Goal: Task Accomplishment & Management: Manage account settings

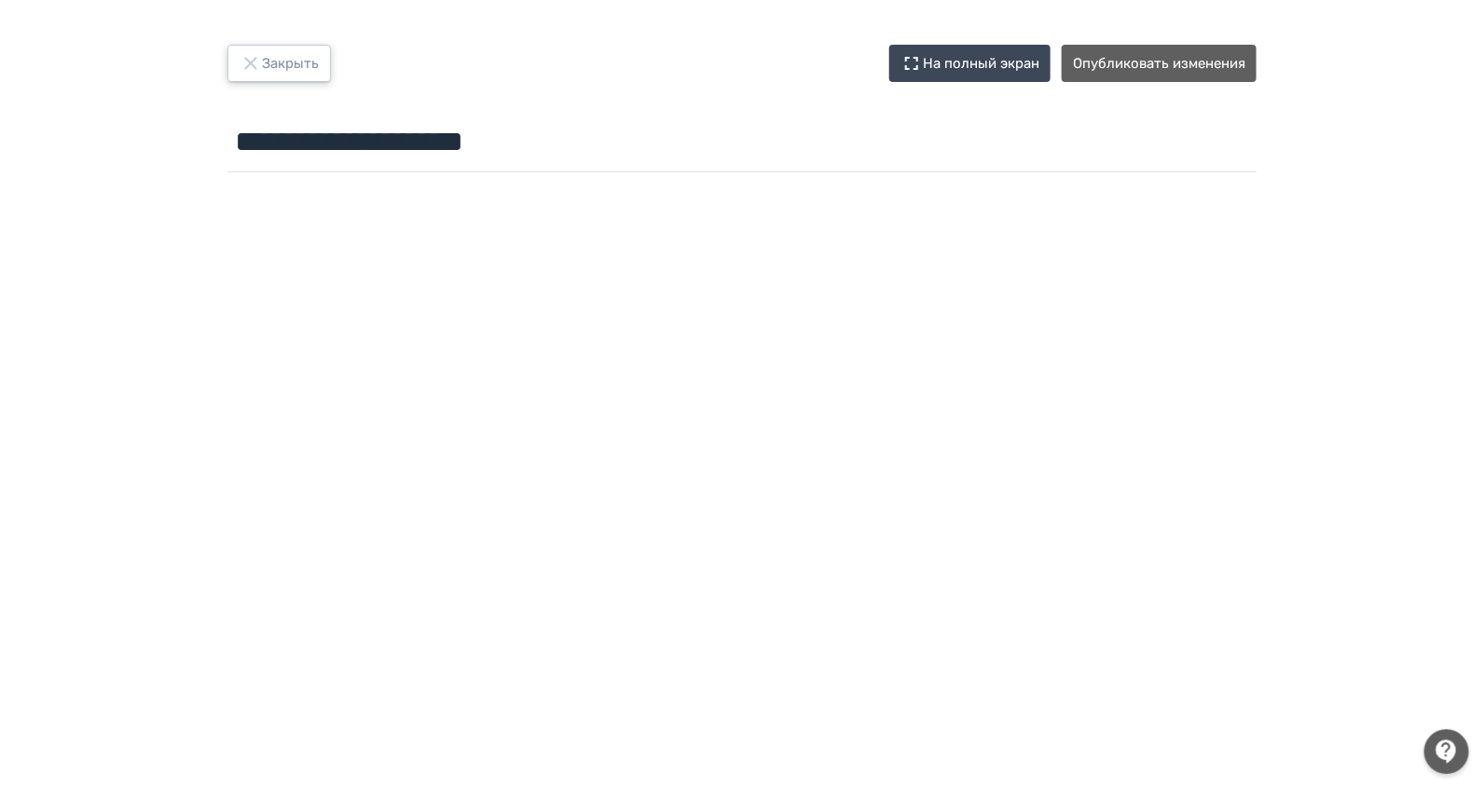
click at [290, 67] on button "Закрыть" at bounding box center [278, 63] width 103 height 37
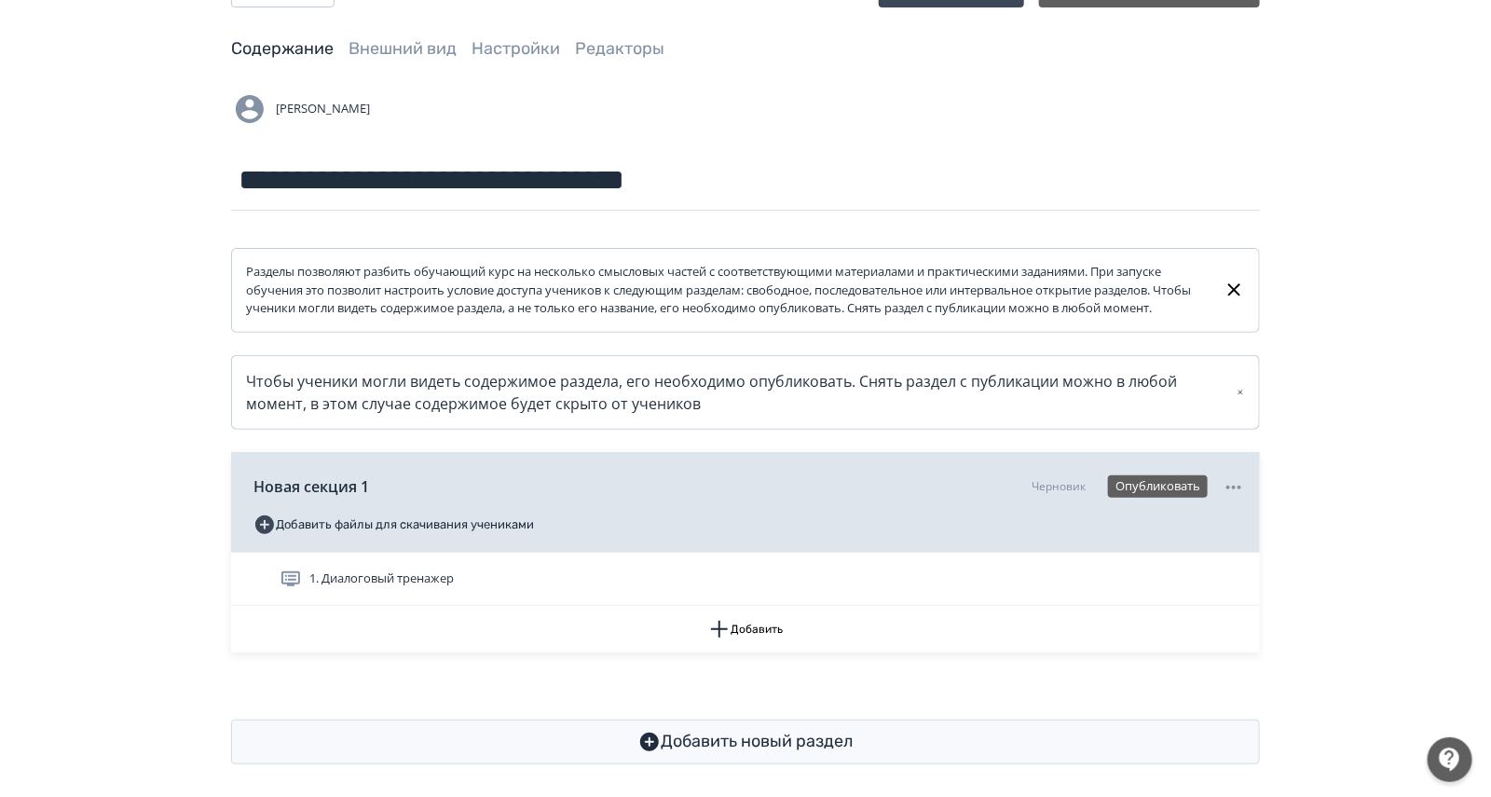
scroll to position [104, 0]
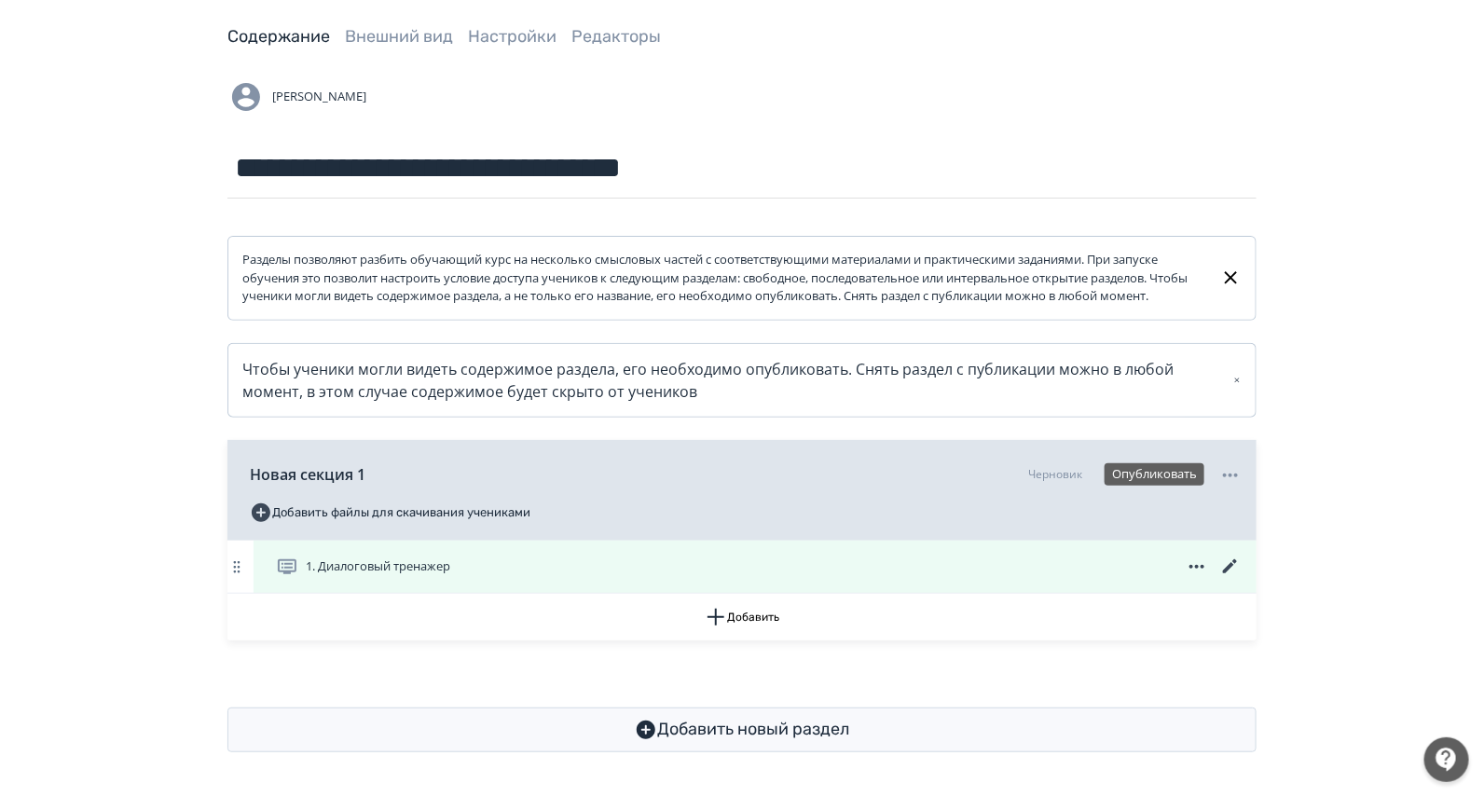
click at [1198, 559] on icon at bounding box center [1196, 566] width 22 height 22
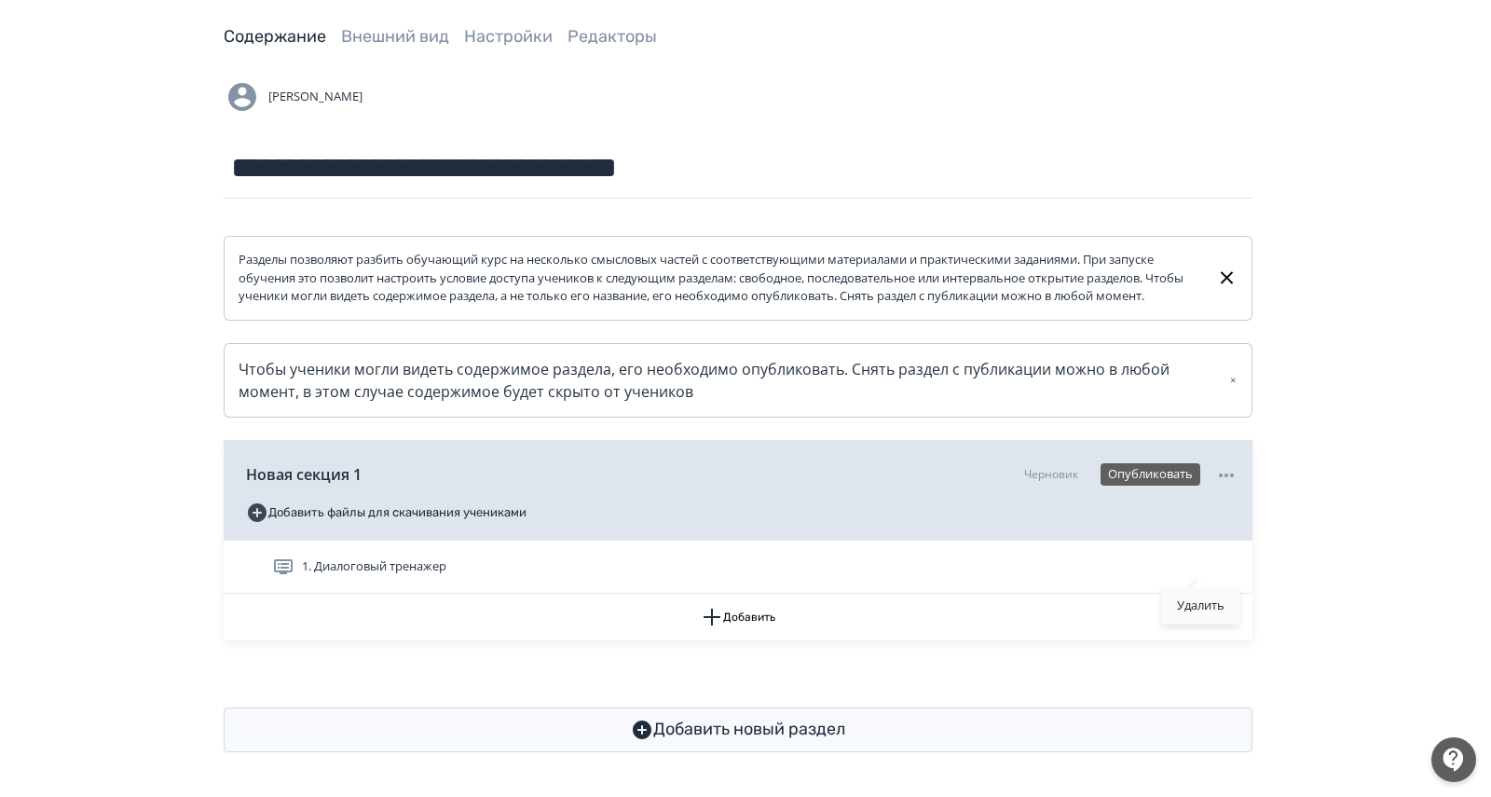
click at [1202, 600] on div "Удалить" at bounding box center [1200, 605] width 77 height 37
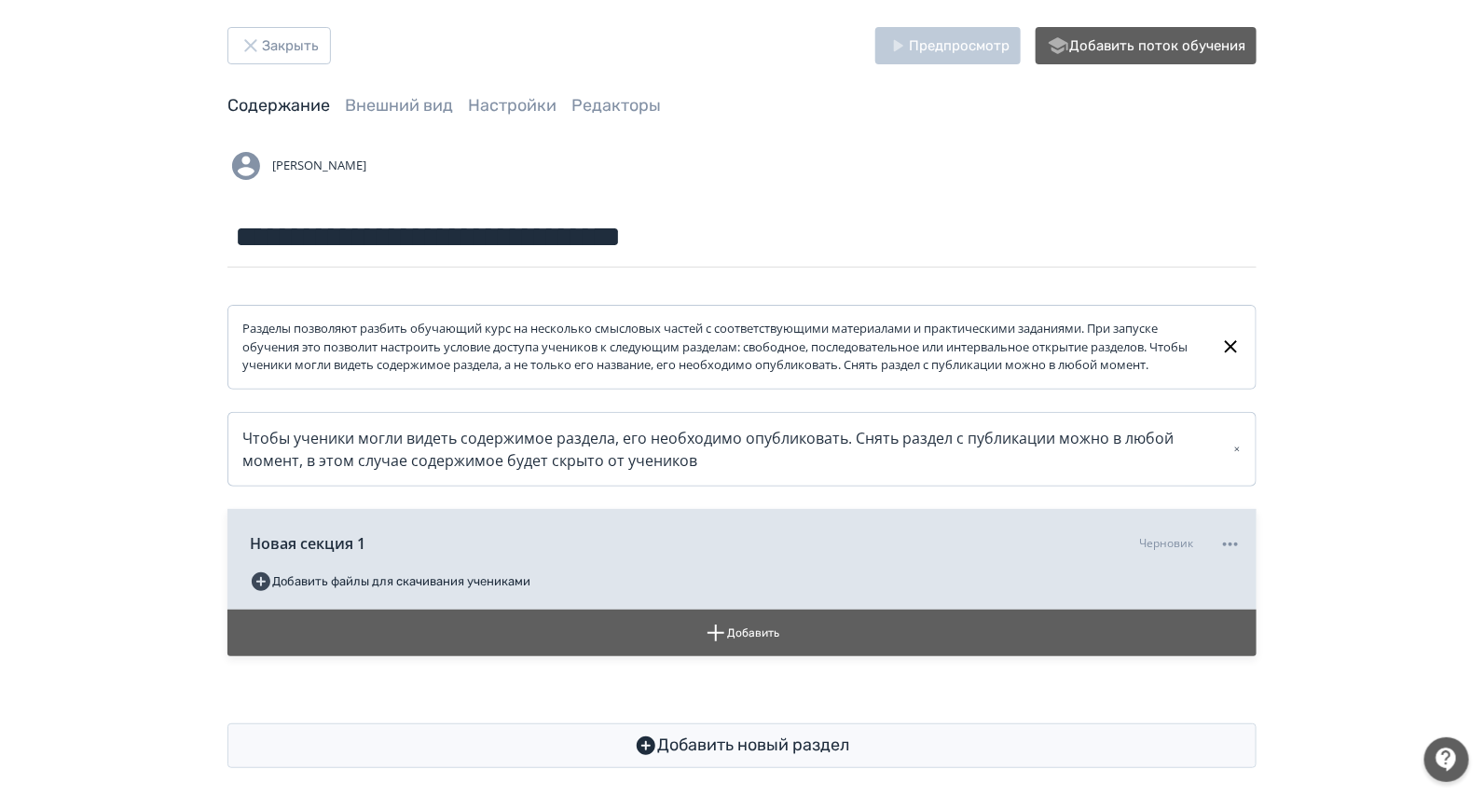
scroll to position [0, 0]
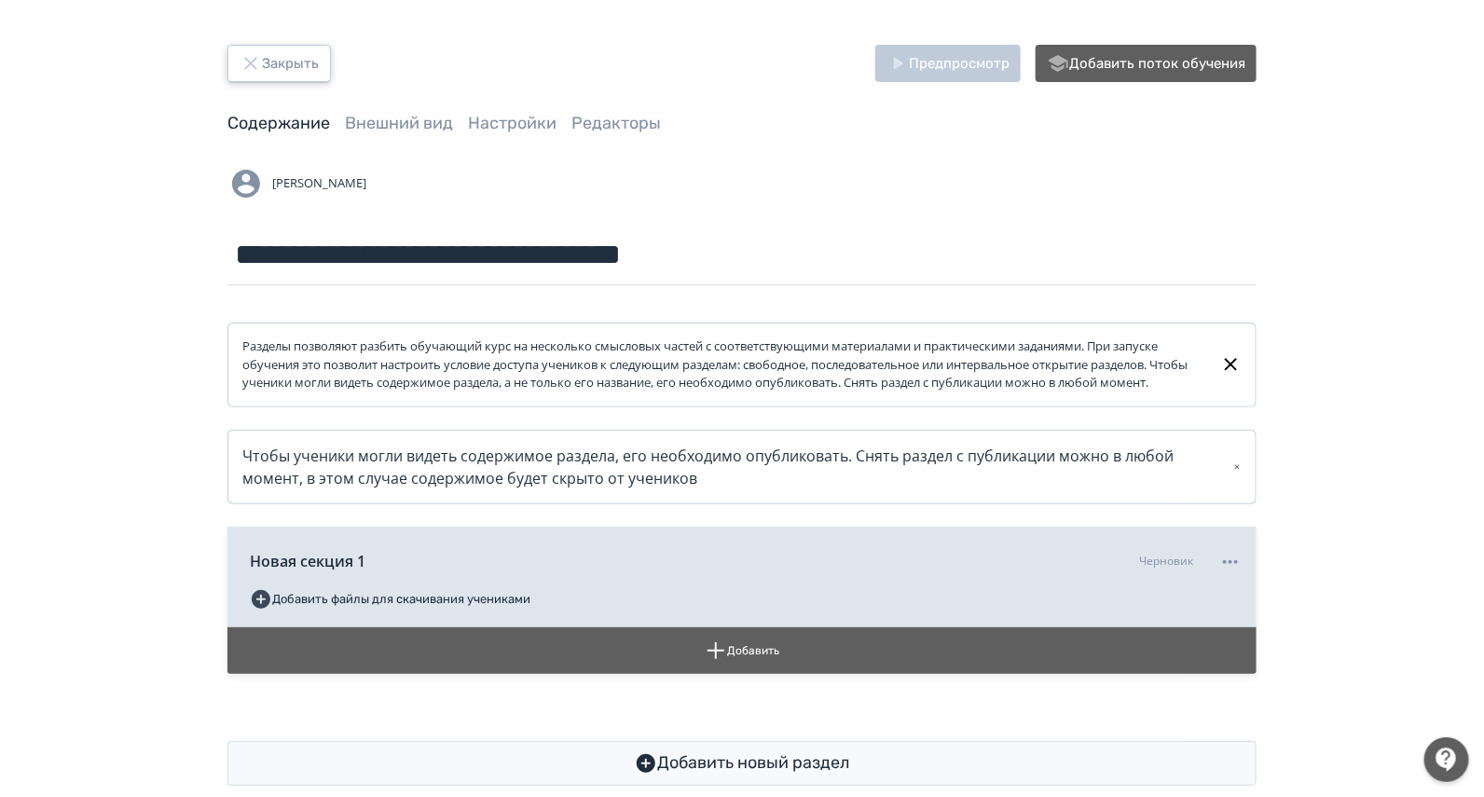
click at [284, 54] on button "Закрыть" at bounding box center [278, 63] width 103 height 37
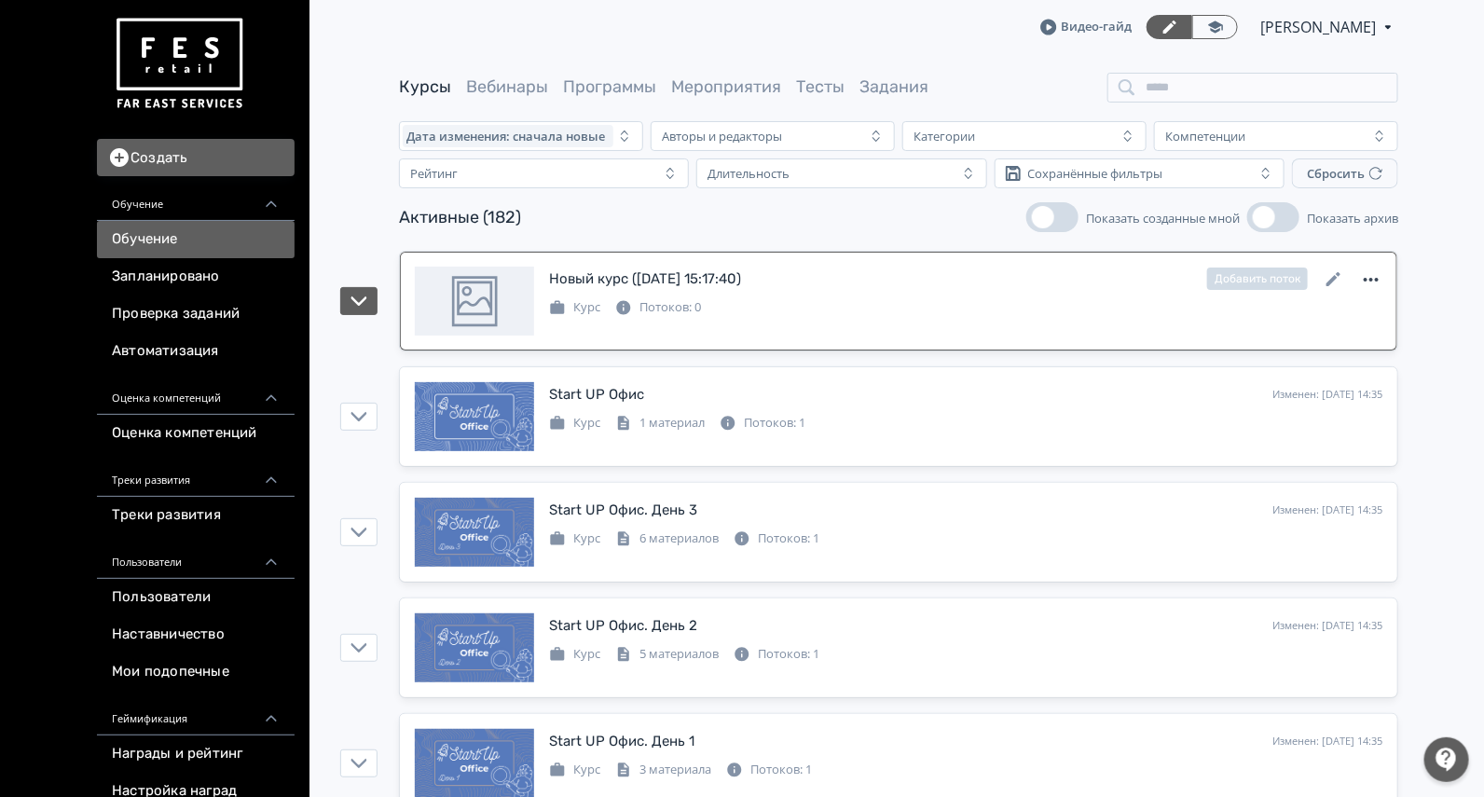
click at [1370, 269] on icon at bounding box center [1371, 279] width 22 height 22
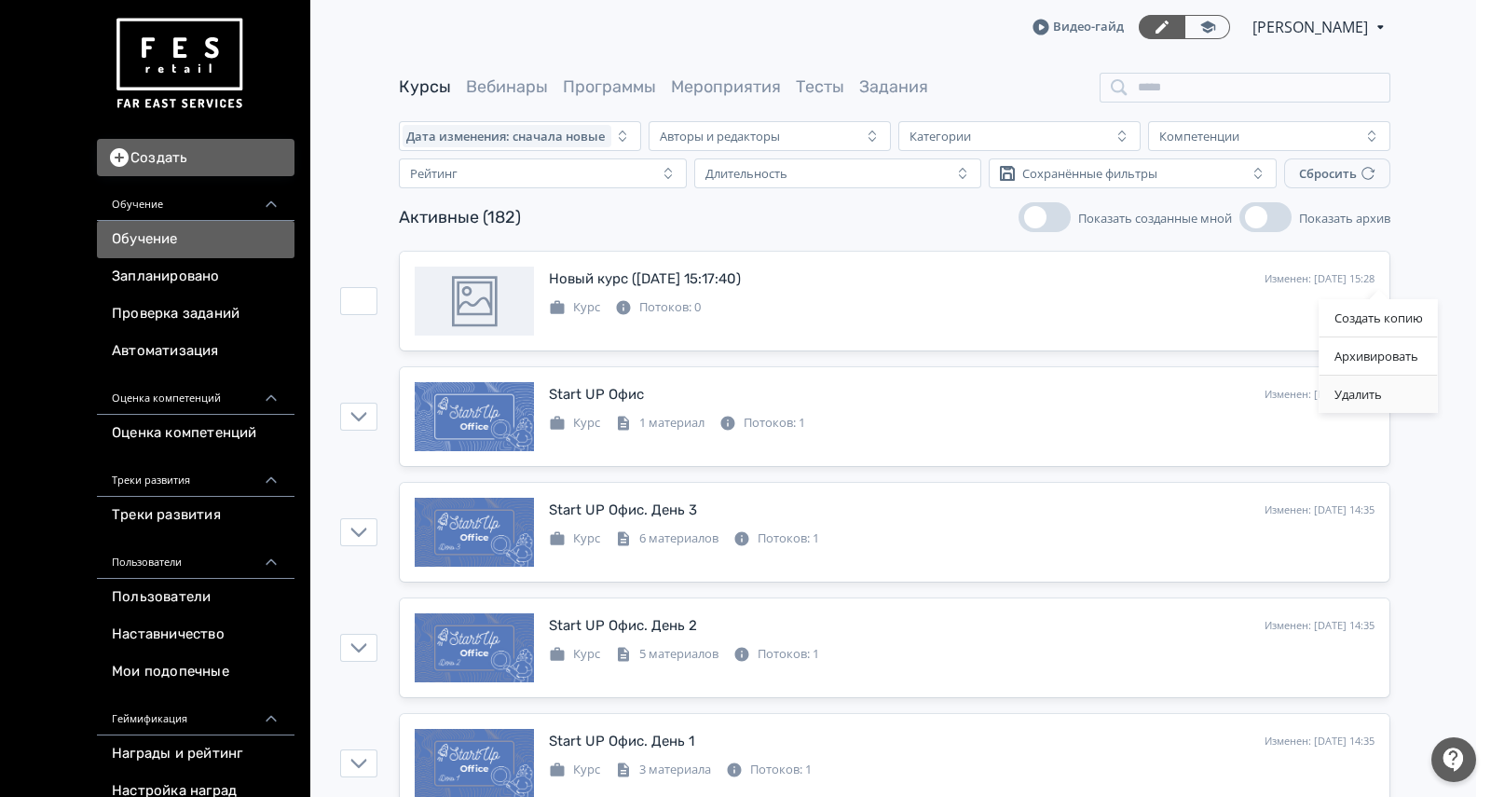
click at [1344, 389] on div "Удалить" at bounding box center [1379, 394] width 118 height 37
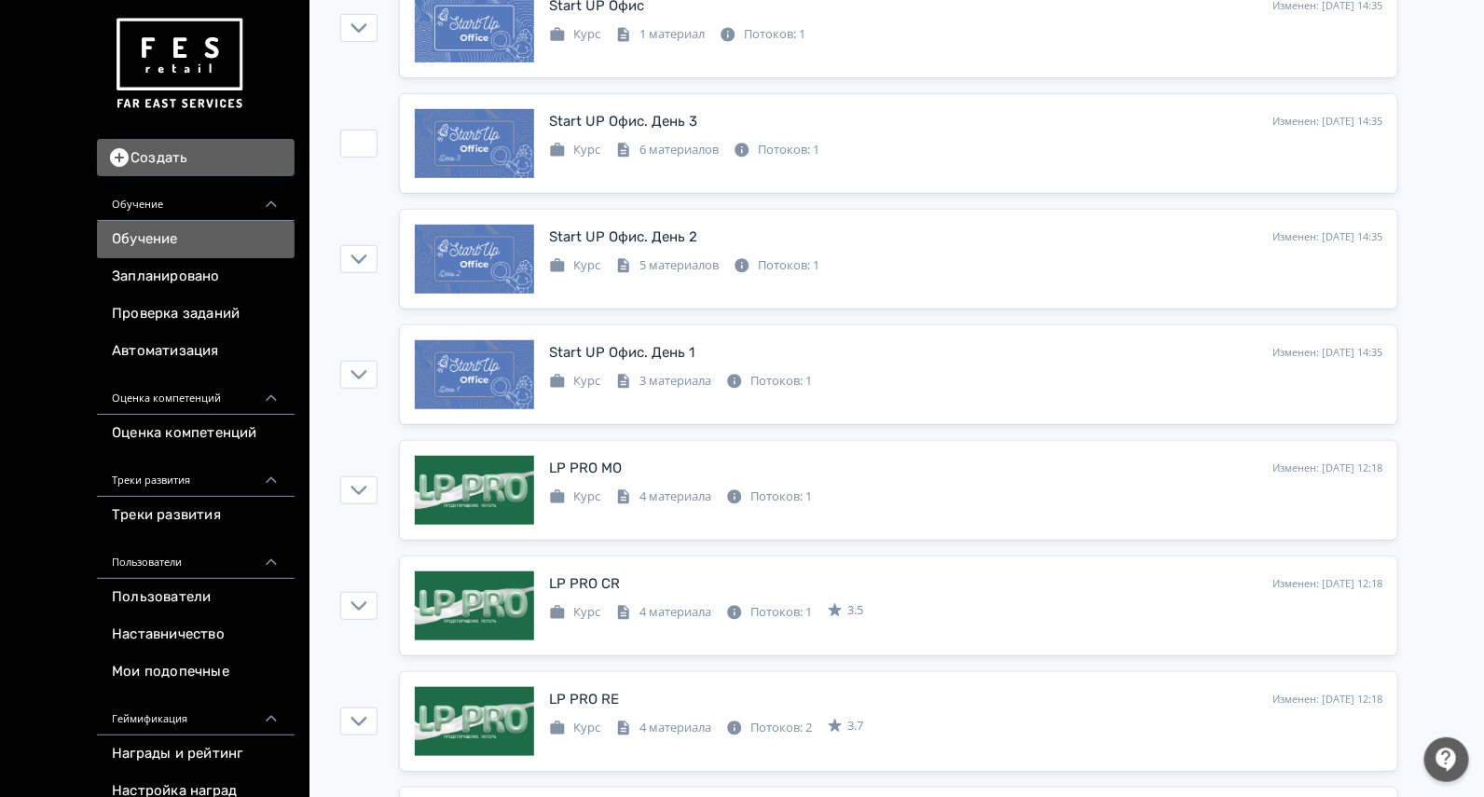
scroll to position [349, 0]
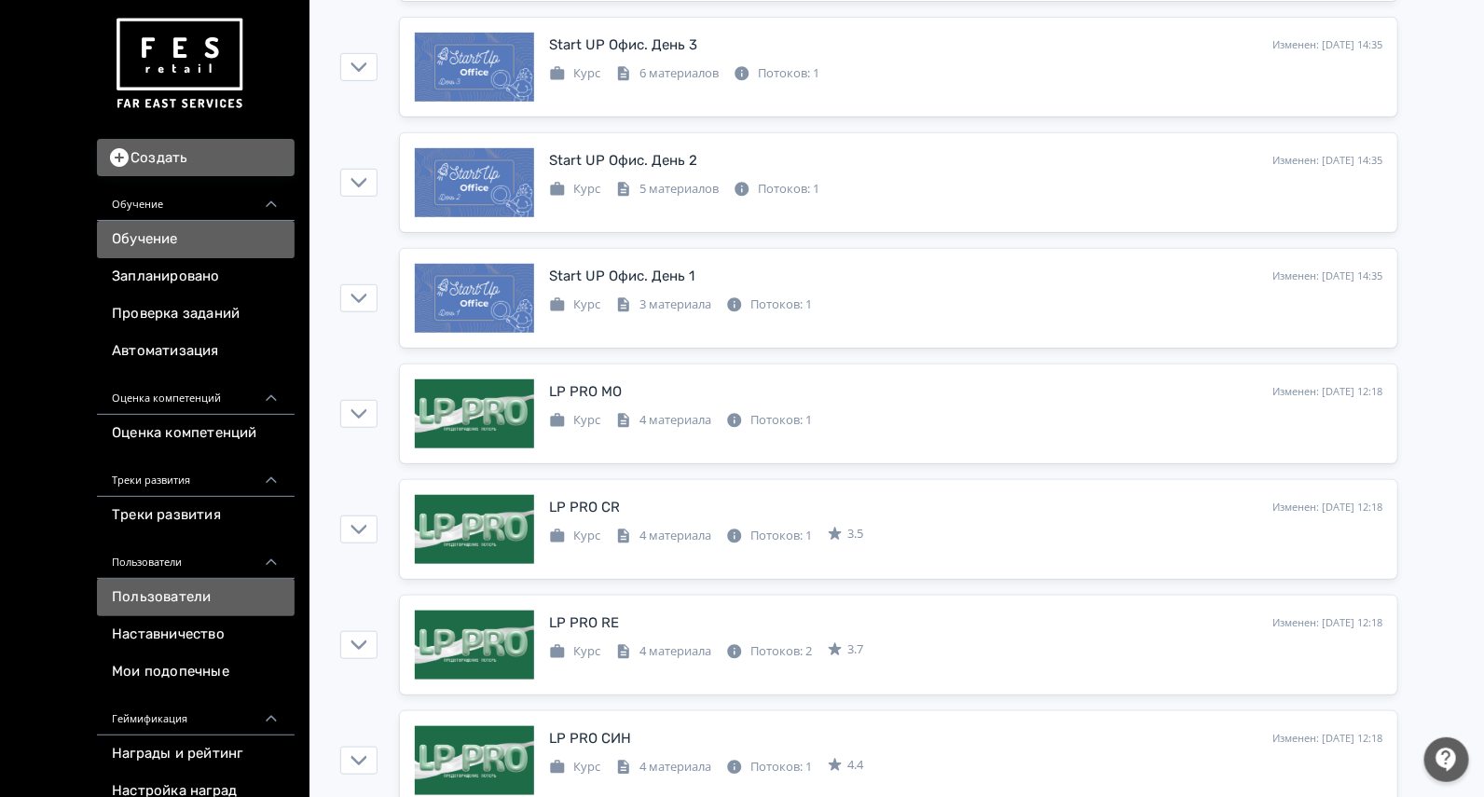
click at [163, 602] on link "Пользователи" at bounding box center [196, 597] width 198 height 37
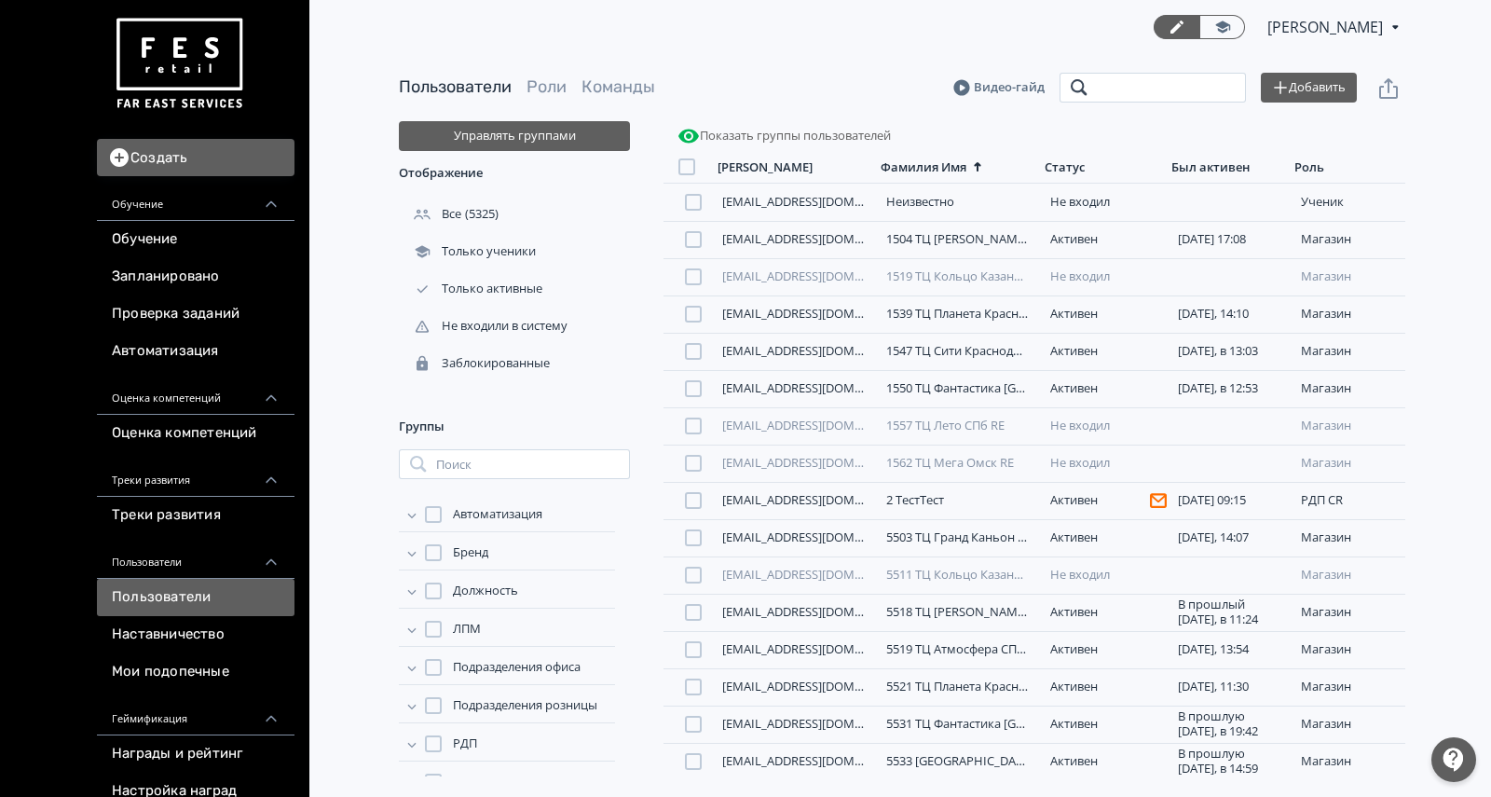
click at [1129, 78] on input "search" at bounding box center [1153, 88] width 186 height 30
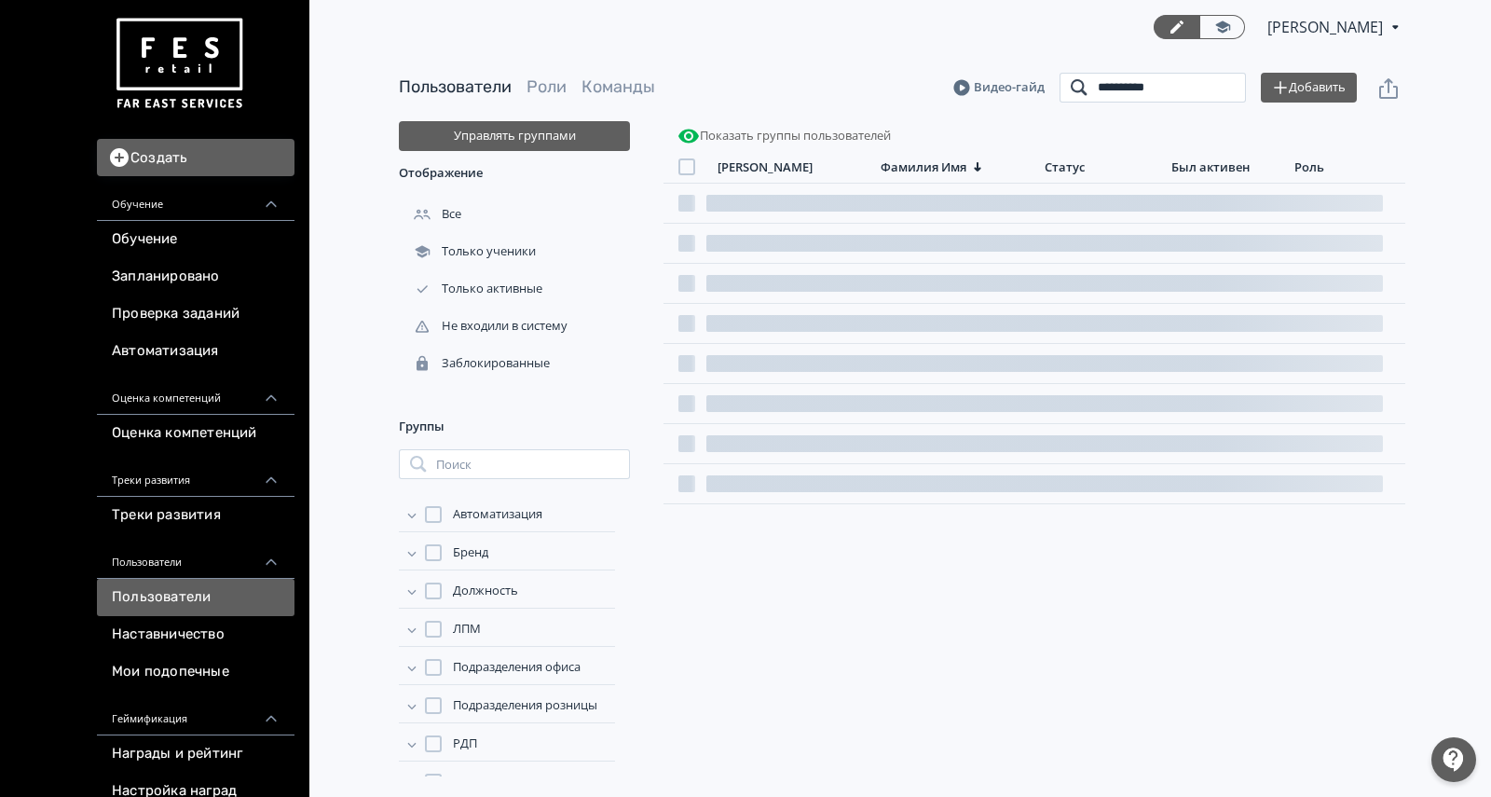
click at [1149, 87] on input "**********" at bounding box center [1153, 88] width 186 height 30
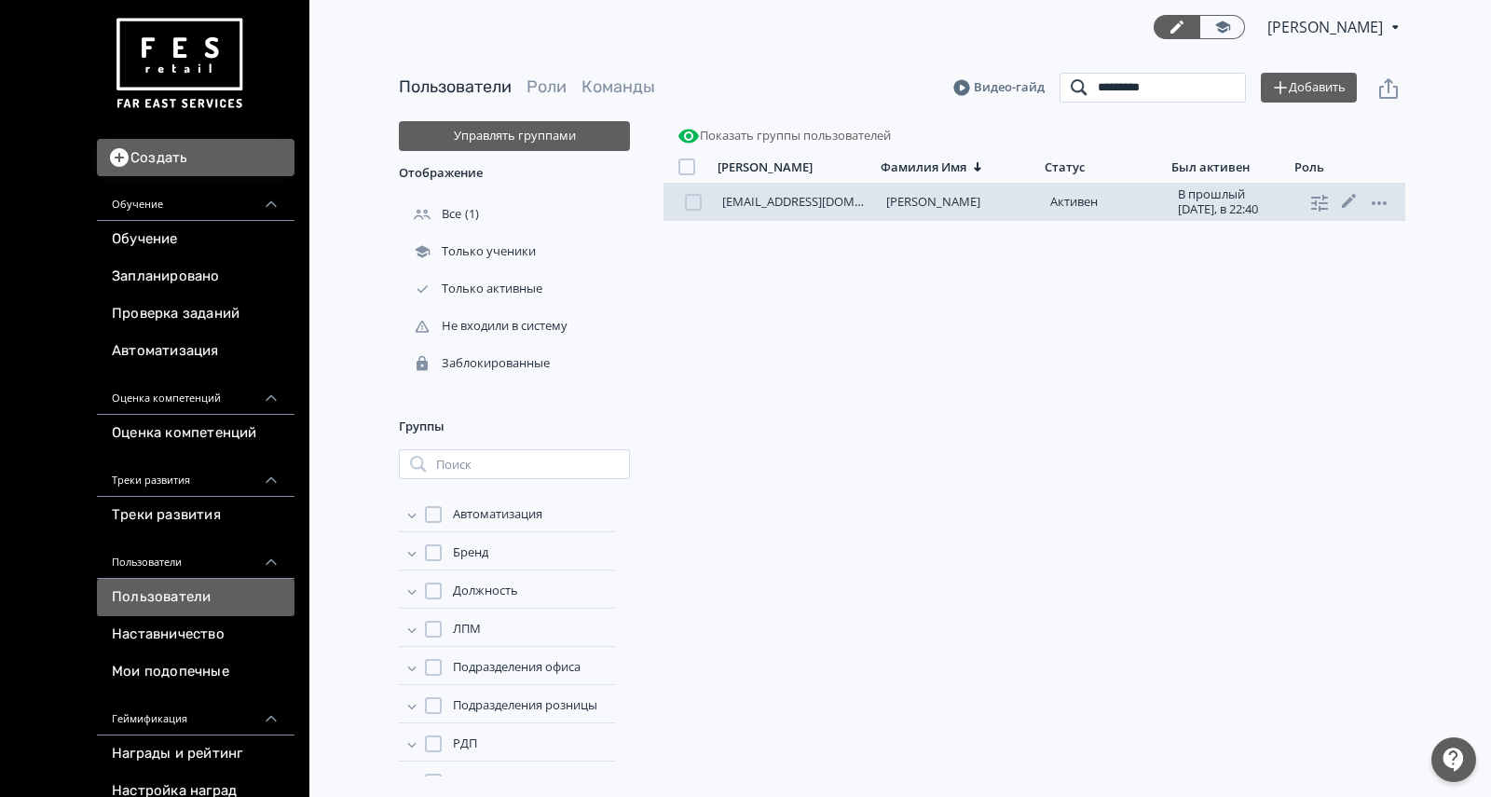
type input "*********"
click at [962, 200] on link "[PERSON_NAME]" at bounding box center [933, 201] width 94 height 17
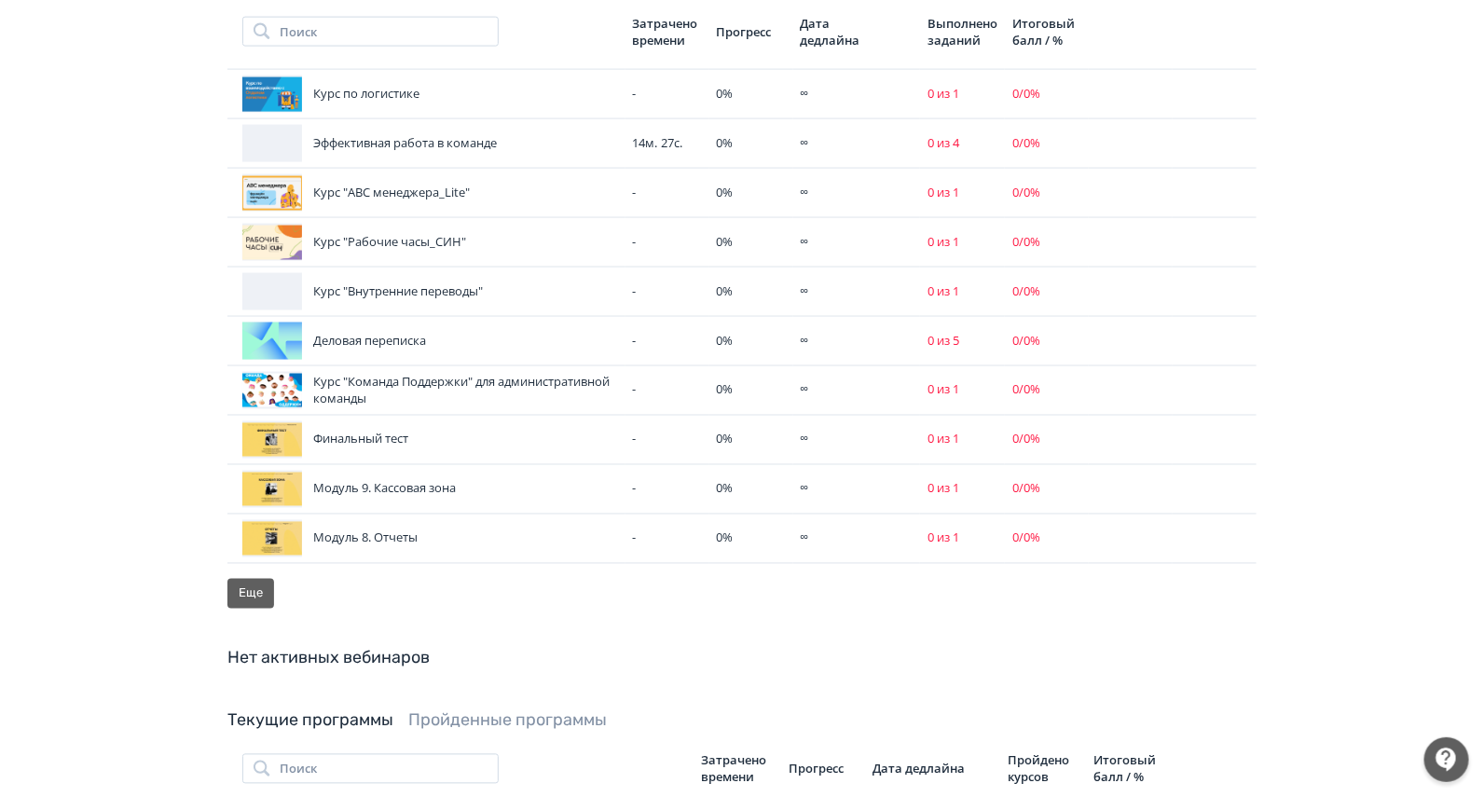
scroll to position [931, 0]
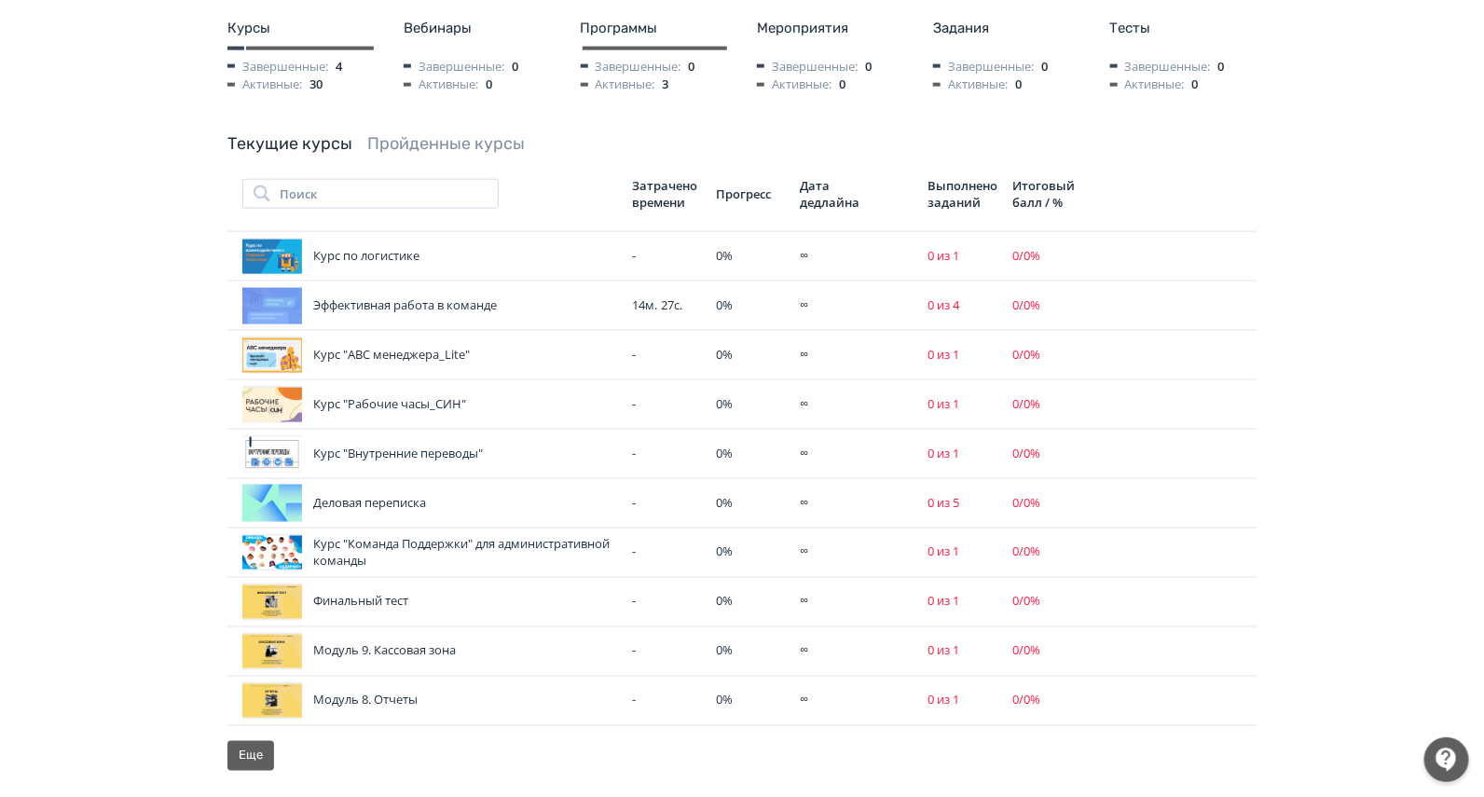
click at [446, 133] on link "Пройденные курсы" at bounding box center [445, 143] width 157 height 21
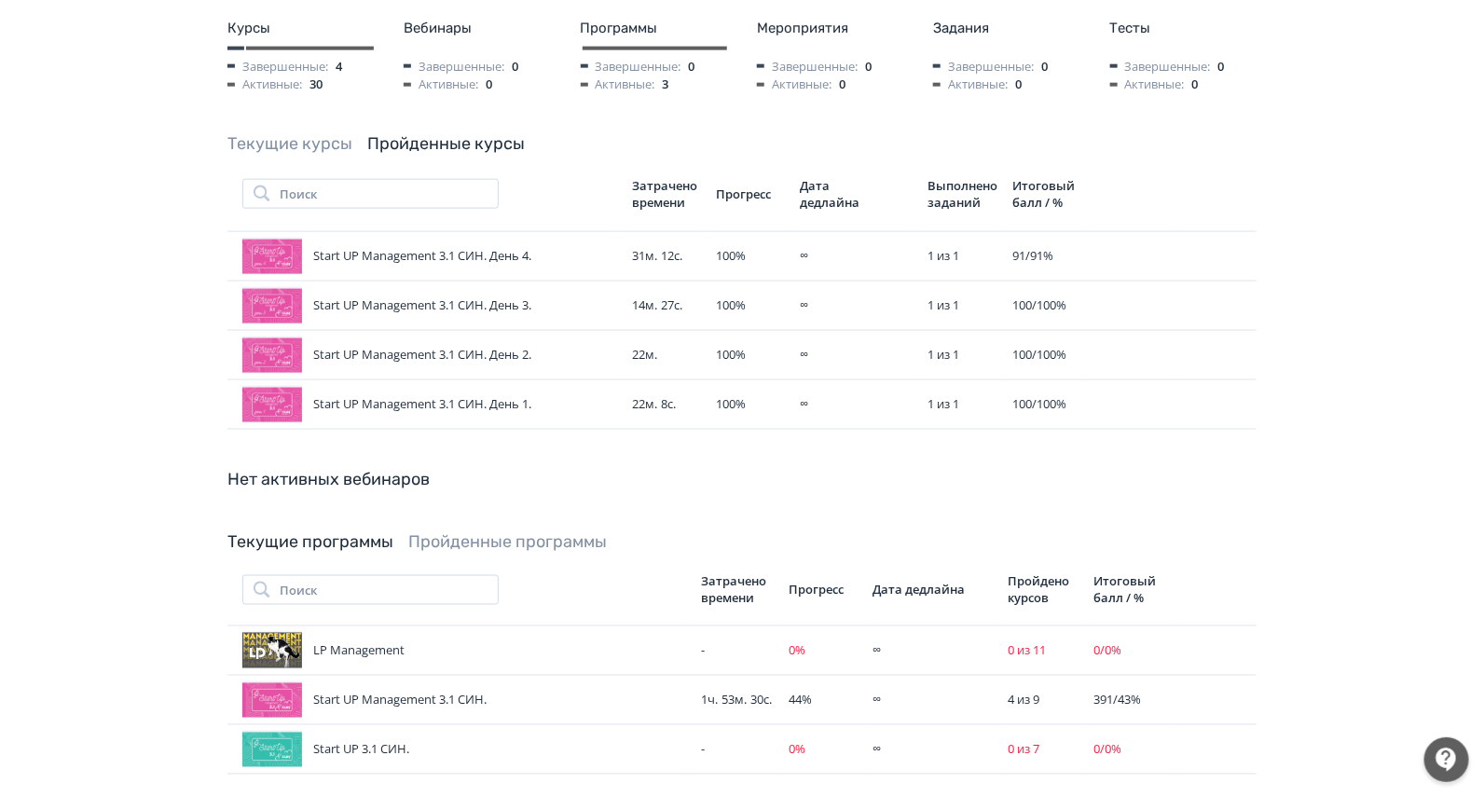
click at [303, 133] on link "Текущие курсы" at bounding box center [289, 143] width 125 height 21
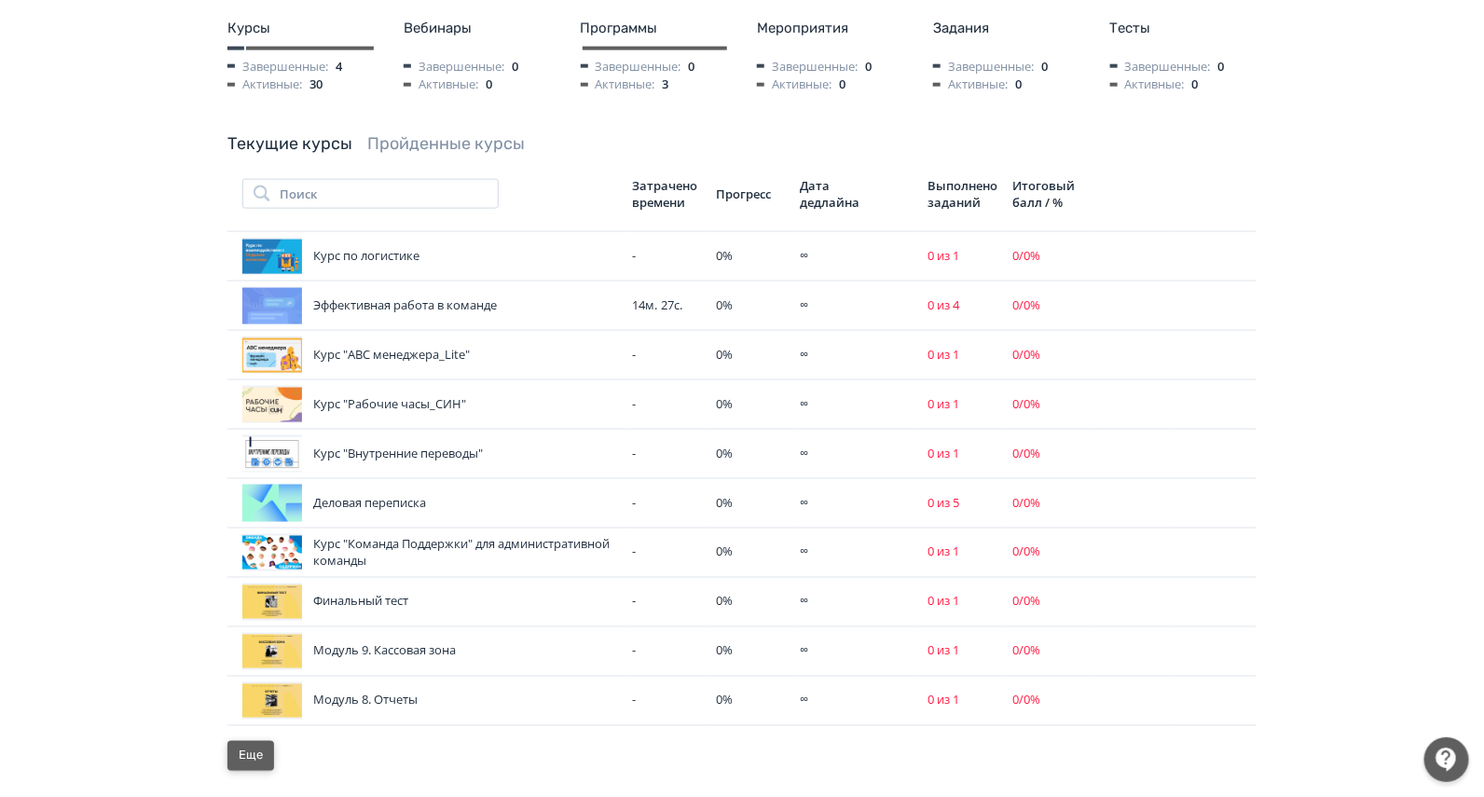
click at [259, 741] on button "Еще" at bounding box center [250, 756] width 47 height 30
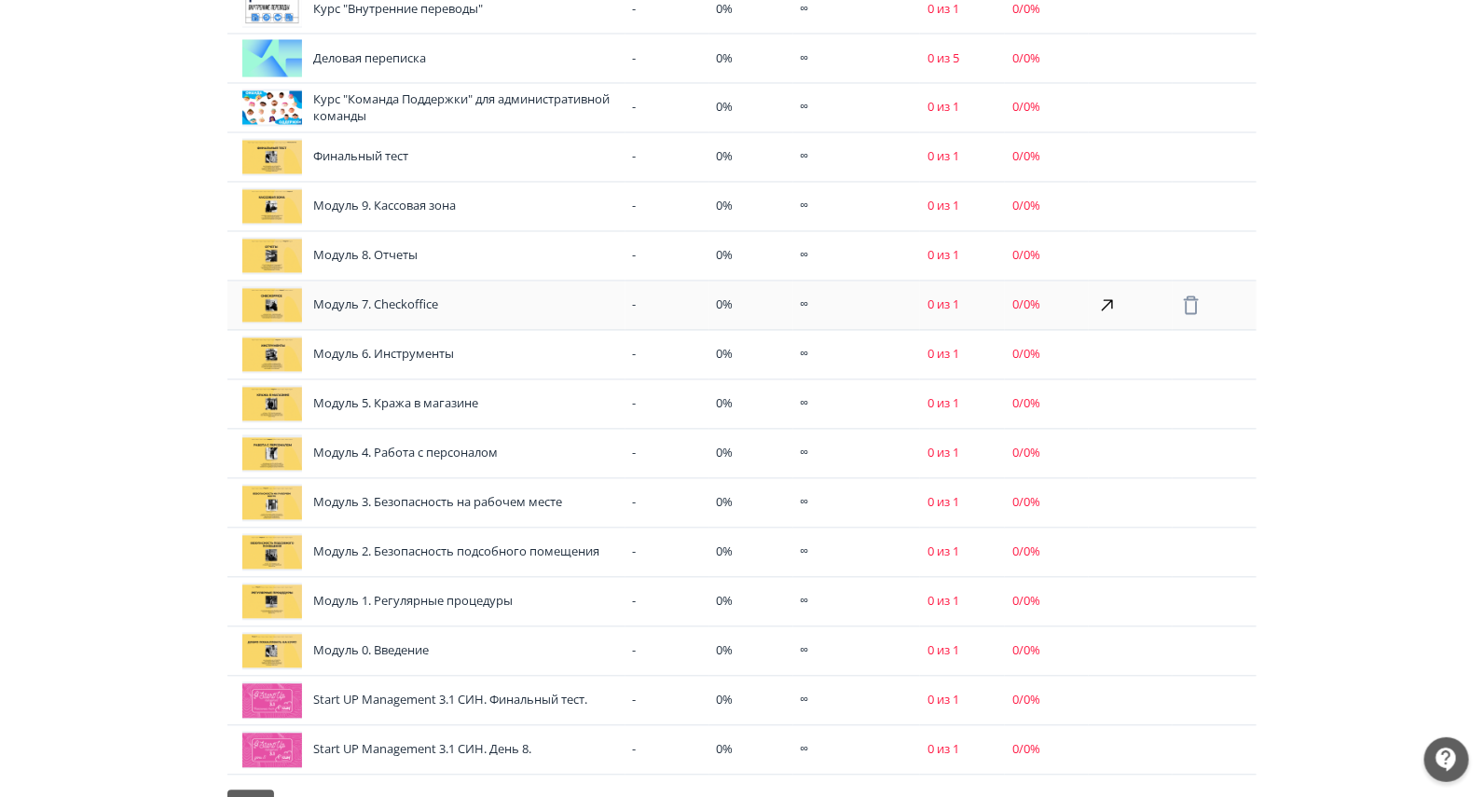
scroll to position [1630, 0]
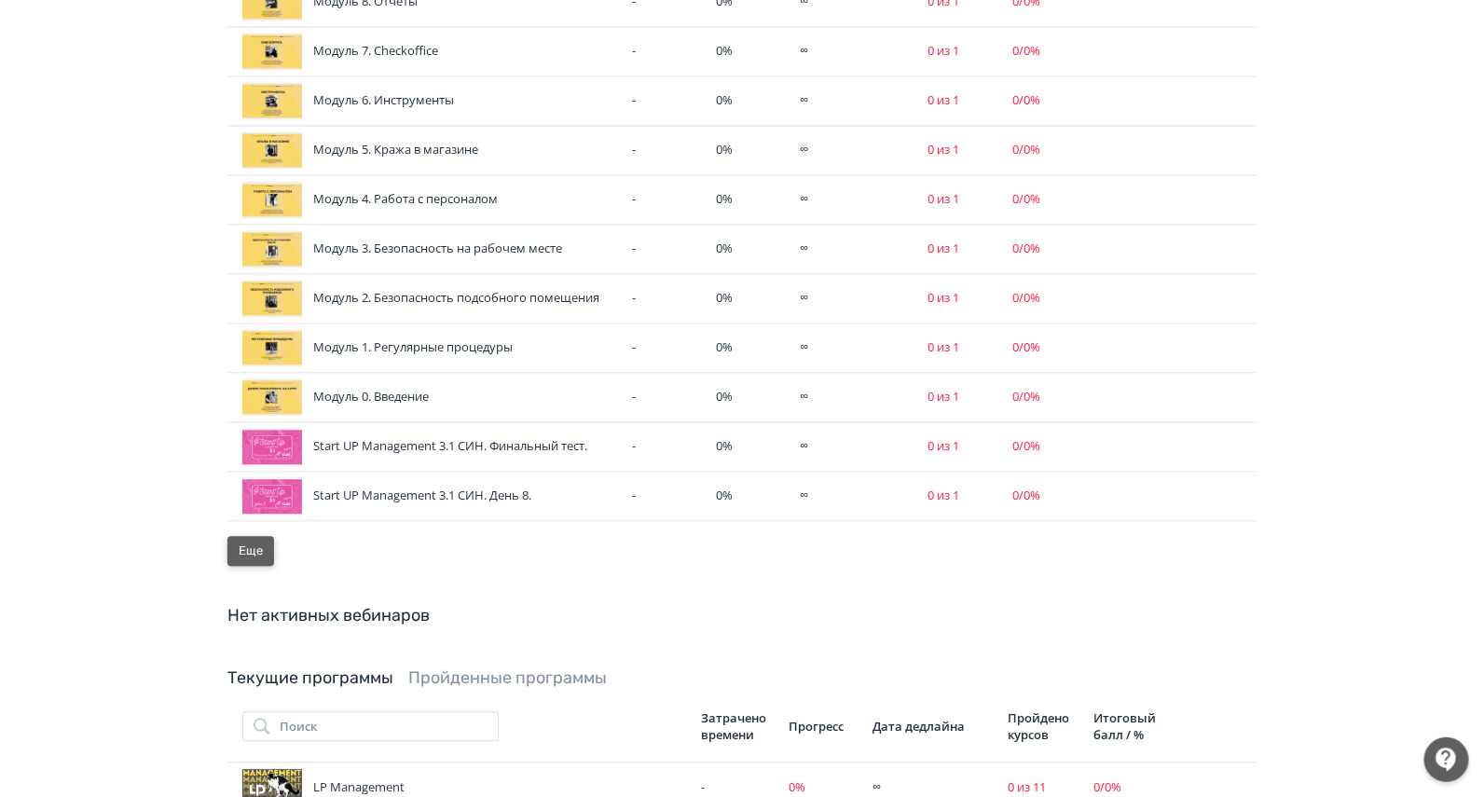
click at [230, 536] on button "Еще" at bounding box center [250, 551] width 47 height 30
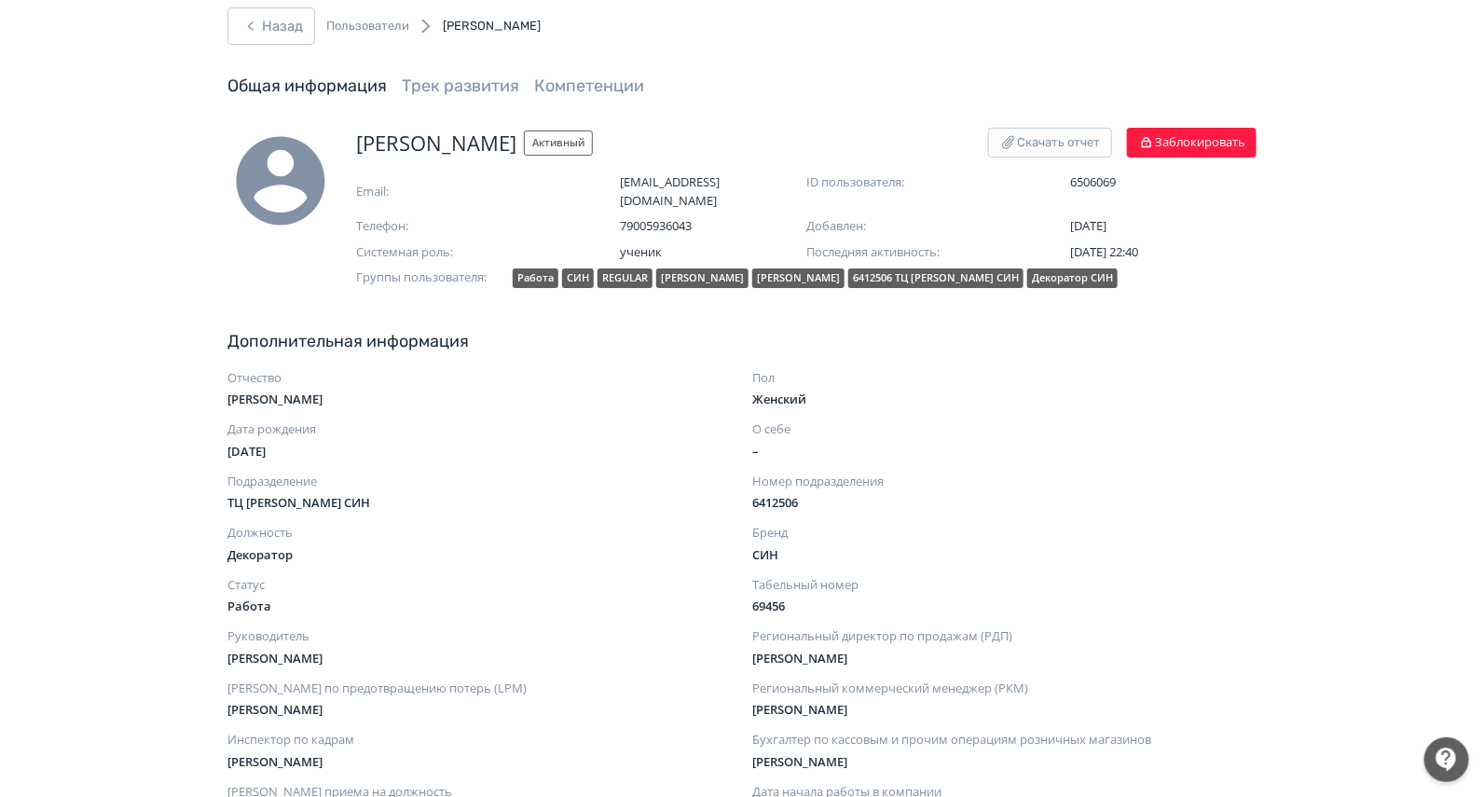
scroll to position [0, 0]
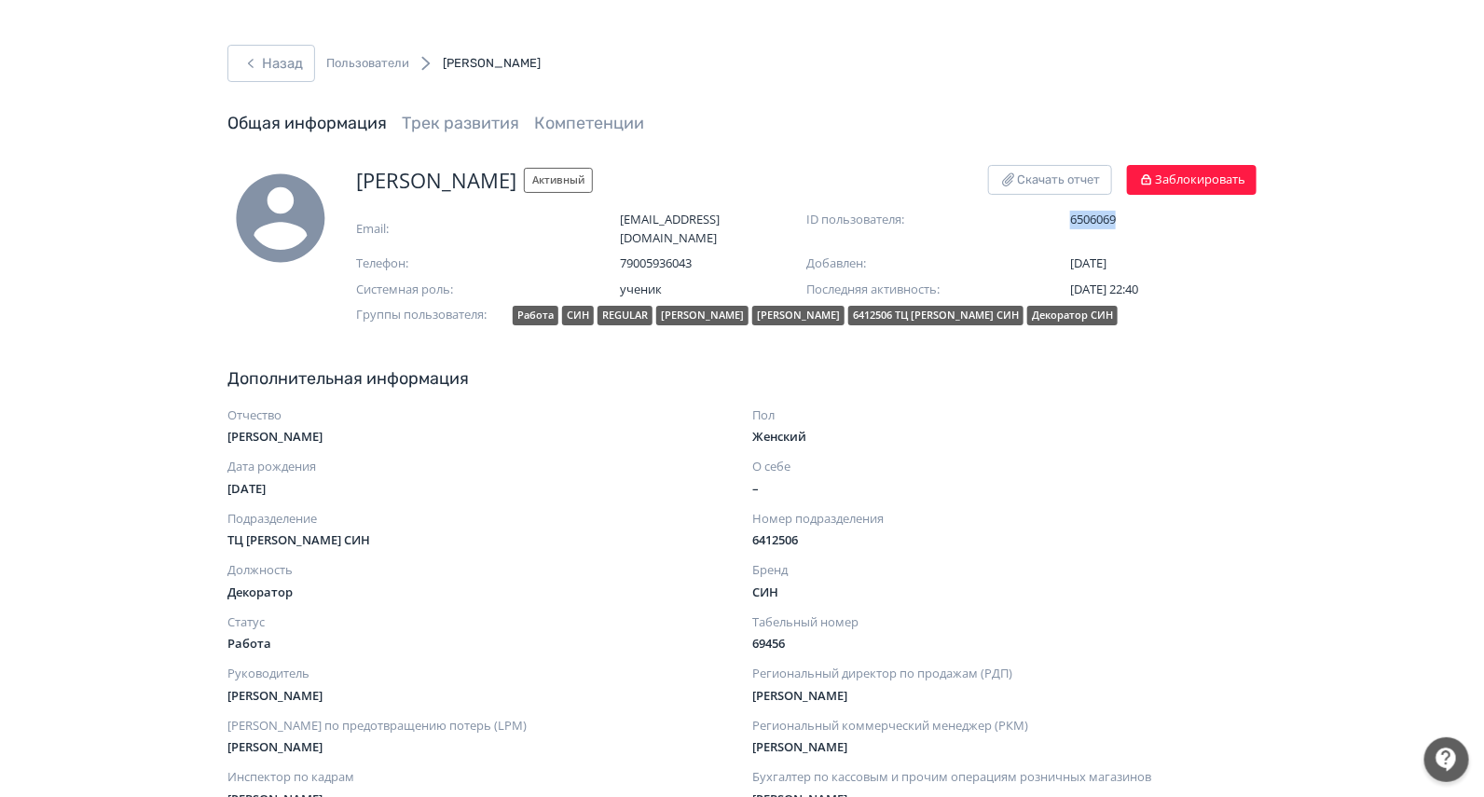
drag, startPoint x: 1125, startPoint y: 212, endPoint x: 1070, endPoint y: 212, distance: 55.0
click at [1070, 212] on span "6506069" at bounding box center [1163, 220] width 186 height 19
copy span "6506069"
